Goal: Browse casually

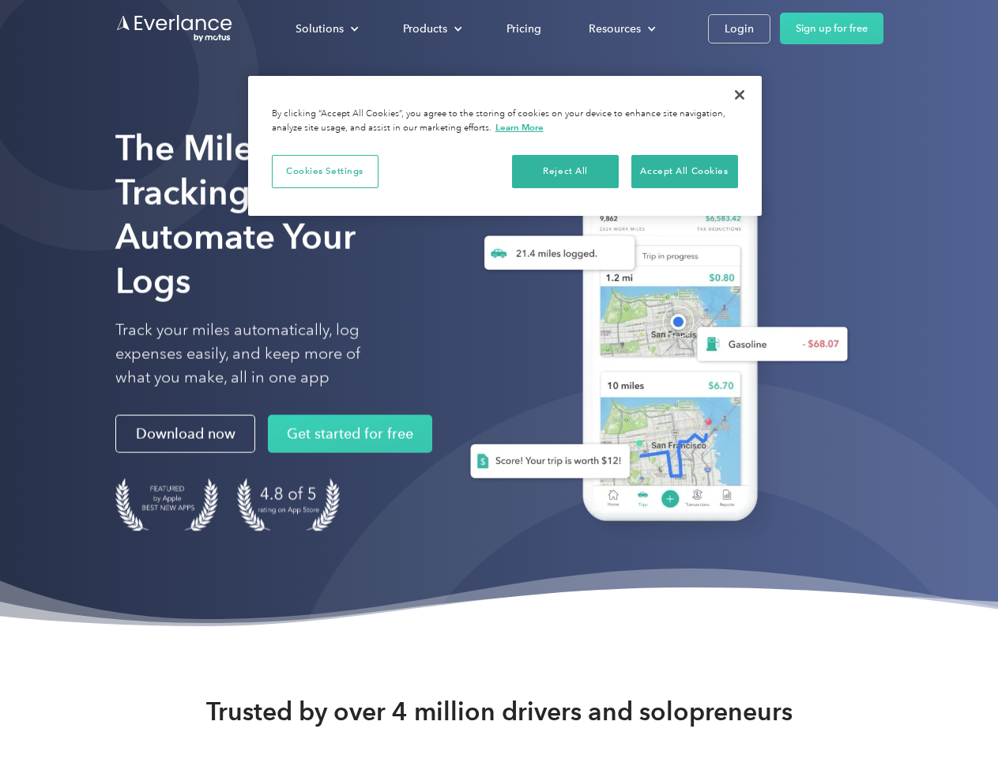
click at [326, 28] on div "Solutions" at bounding box center [320, 29] width 48 height 20
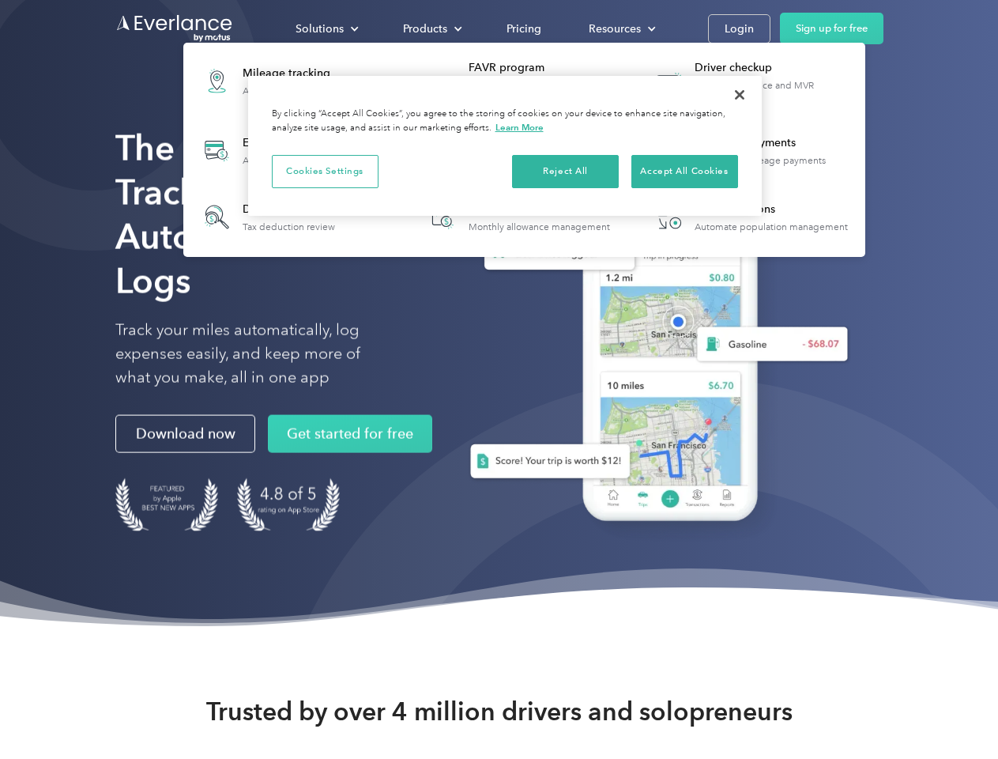
click at [431, 28] on div "Products" at bounding box center [425, 29] width 44 height 20
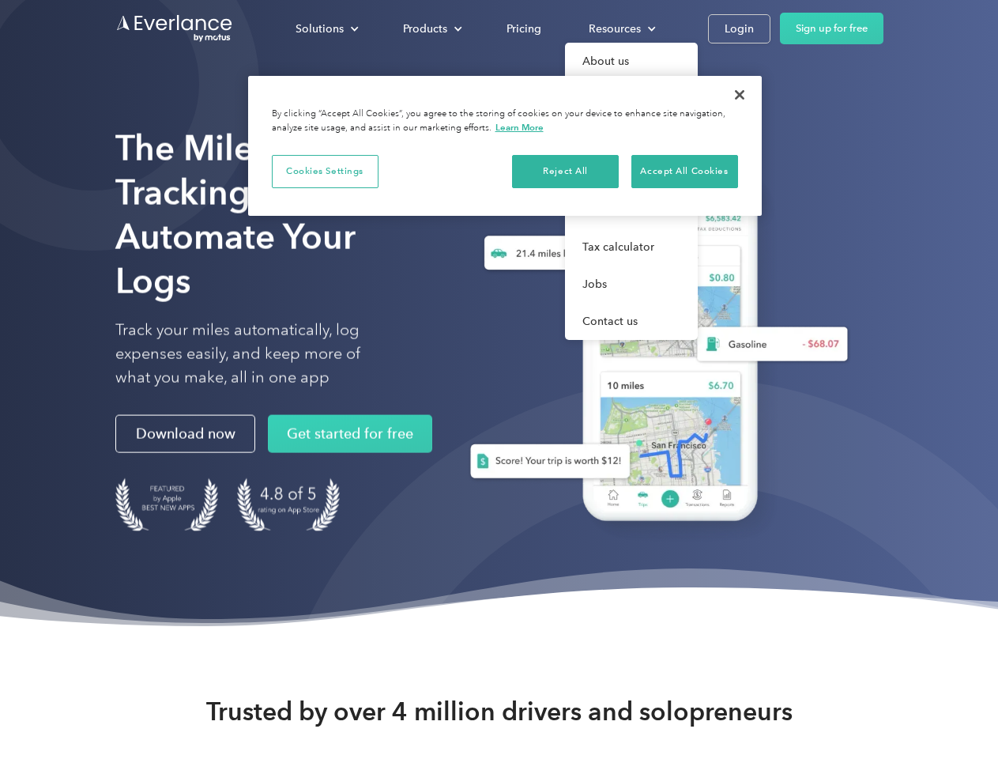
click at [621, 28] on div "Resources" at bounding box center [615, 29] width 52 height 20
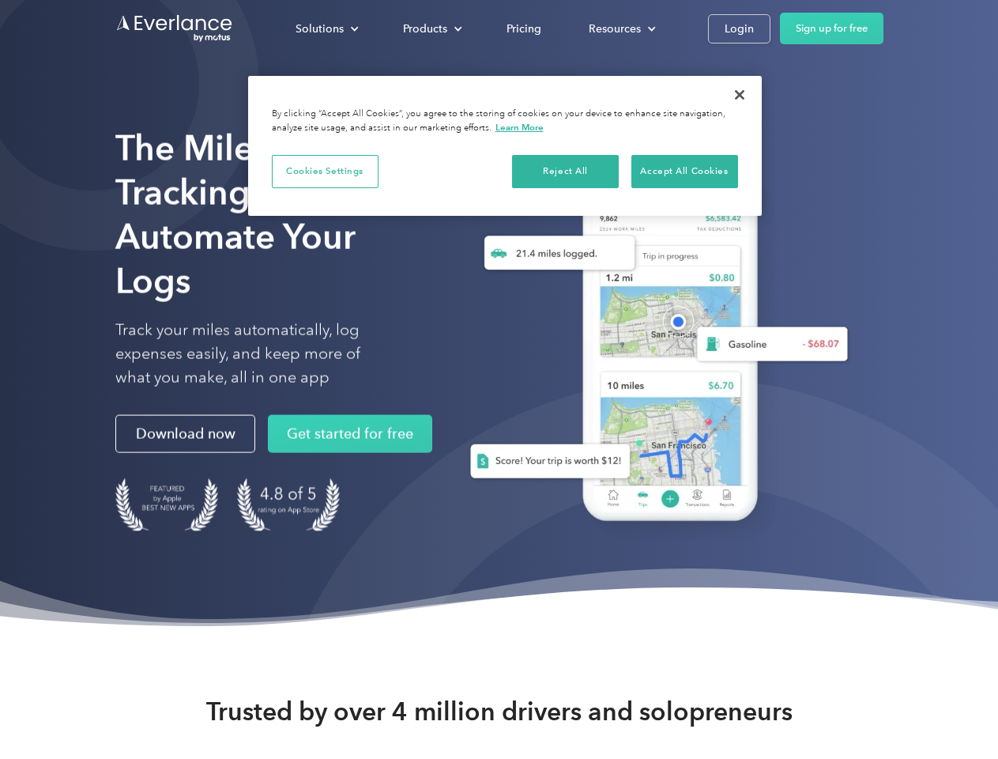
click at [325, 171] on button "Cookies Settings" at bounding box center [325, 171] width 107 height 33
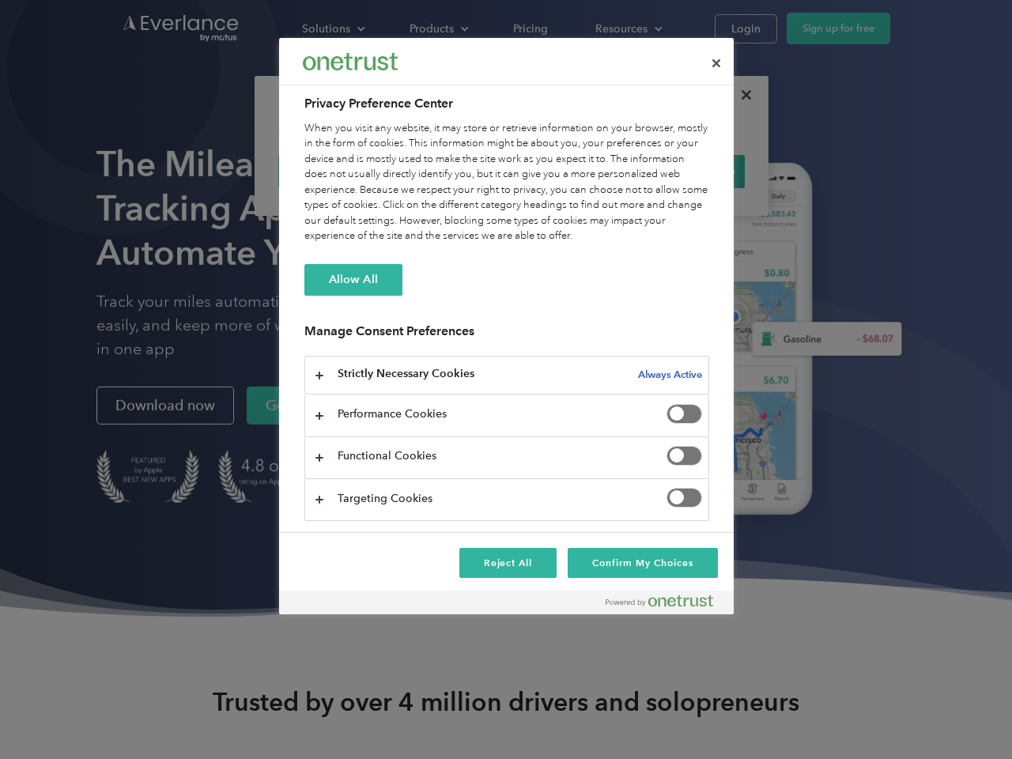
click at [566, 171] on div "When you visit any website, it may store or retrieve information on your browse…" at bounding box center [506, 182] width 405 height 123
click at [685, 171] on div "When you visit any website, it may store or retrieve information on your browse…" at bounding box center [506, 182] width 405 height 123
click at [740, 95] on div at bounding box center [506, 379] width 1012 height 759
